Goal: Transaction & Acquisition: Purchase product/service

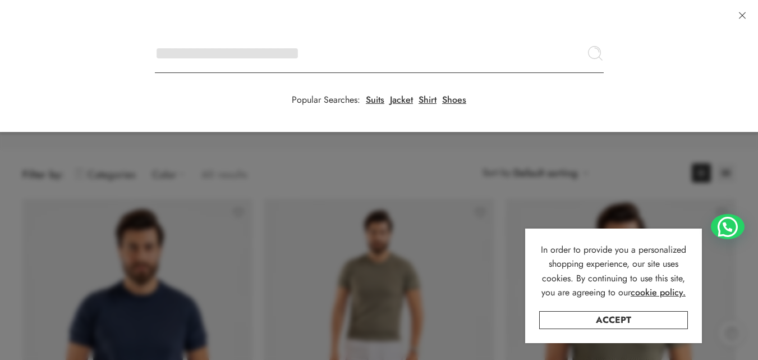
click at [155, 34] on input "Search here" at bounding box center [379, 53] width 449 height 39
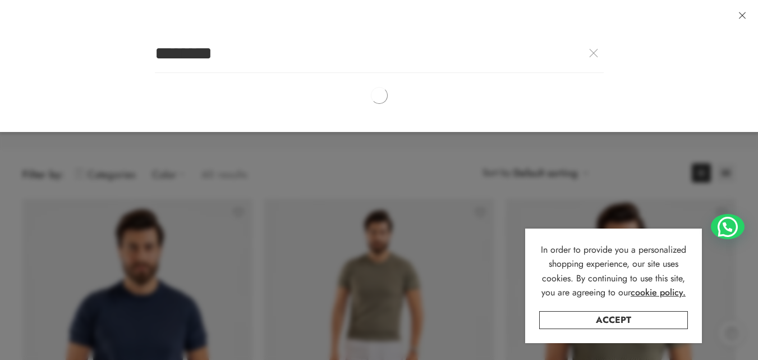
type input "********"
click button "Search" at bounding box center [0, 0] width 0 height 0
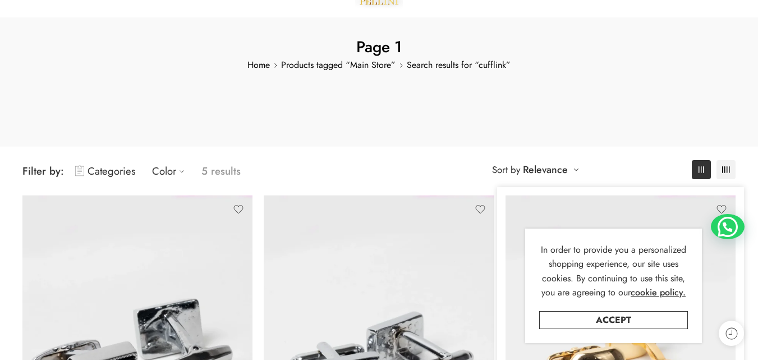
scroll to position [112, 0]
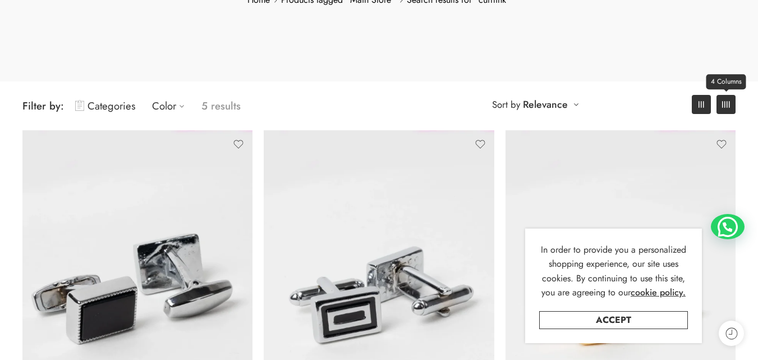
click at [727, 105] on rect at bounding box center [727, 104] width 1 height 7
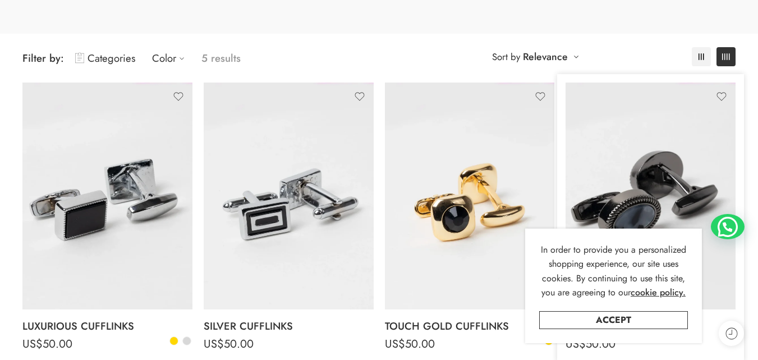
scroll to position [281, 0]
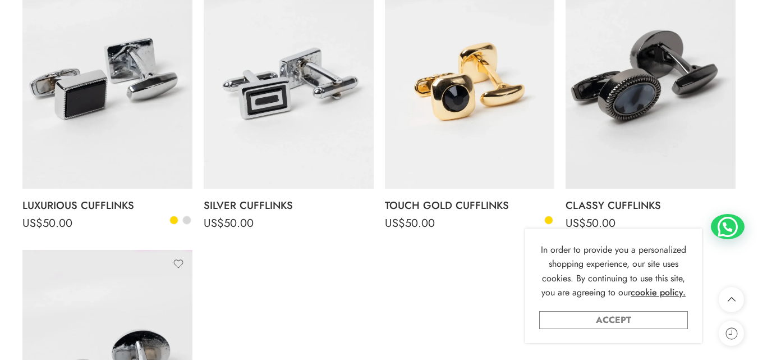
click at [618, 319] on link "Accept" at bounding box center [613, 320] width 149 height 18
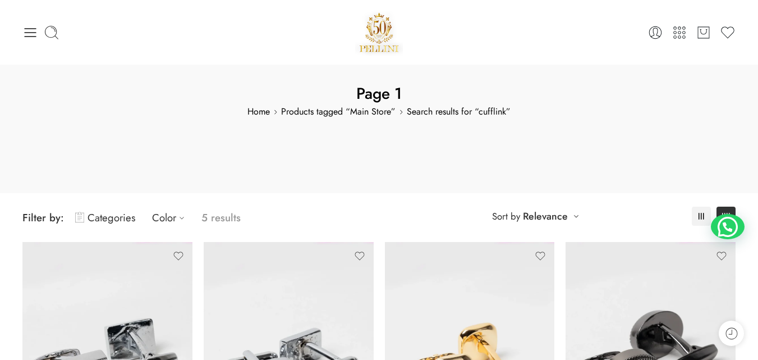
scroll to position [0, 0]
